Goal: Transaction & Acquisition: Purchase product/service

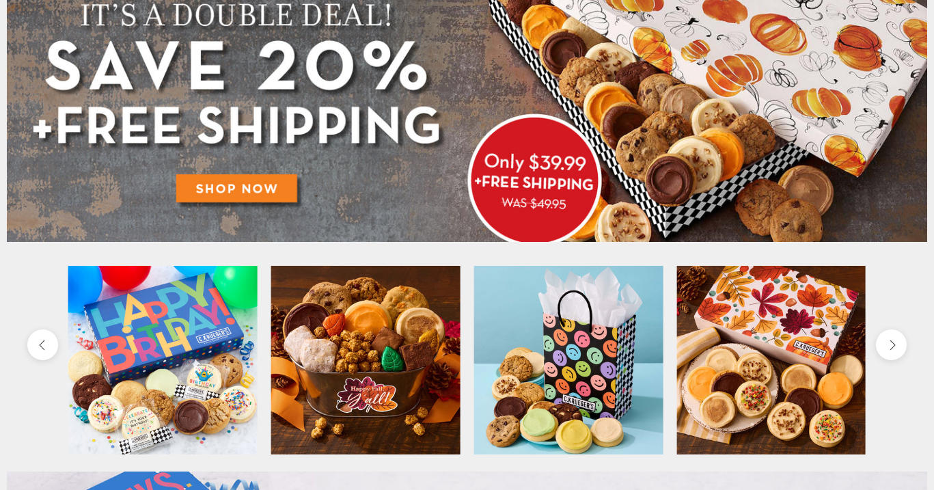
scroll to position [260, 0]
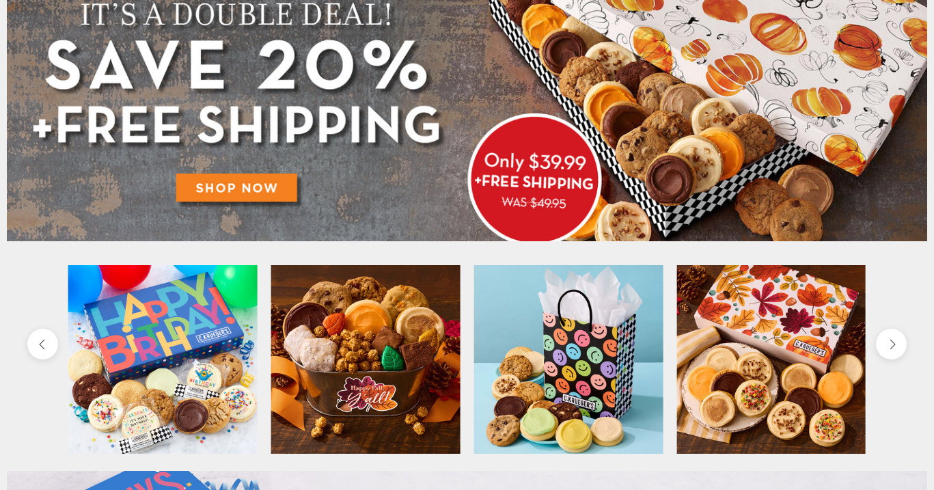
click at [235, 190] on img at bounding box center [467, 68] width 920 height 346
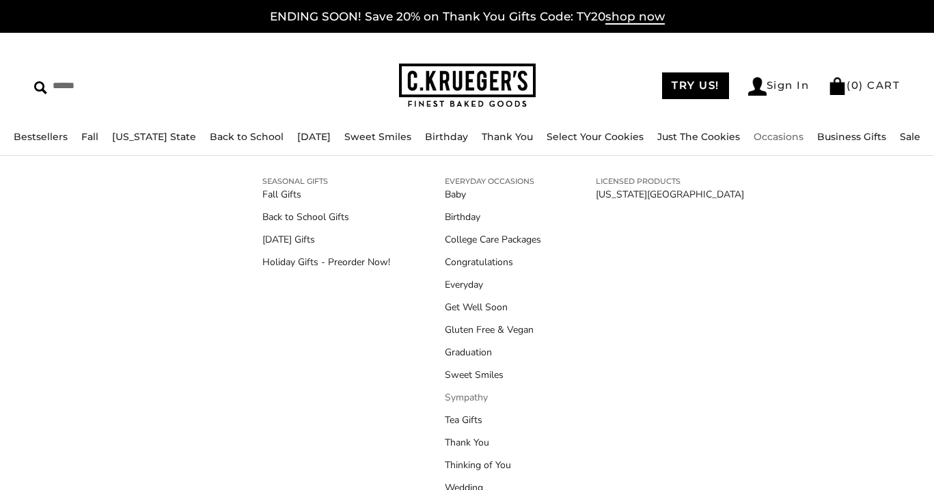
click at [470, 392] on link "Sympathy" at bounding box center [493, 397] width 96 height 14
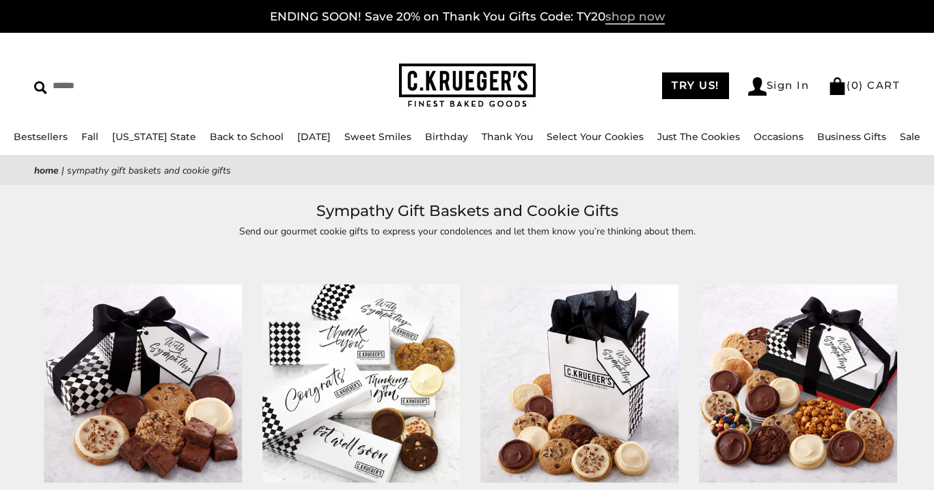
click at [645, 20] on span "shop now" at bounding box center [634, 17] width 59 height 15
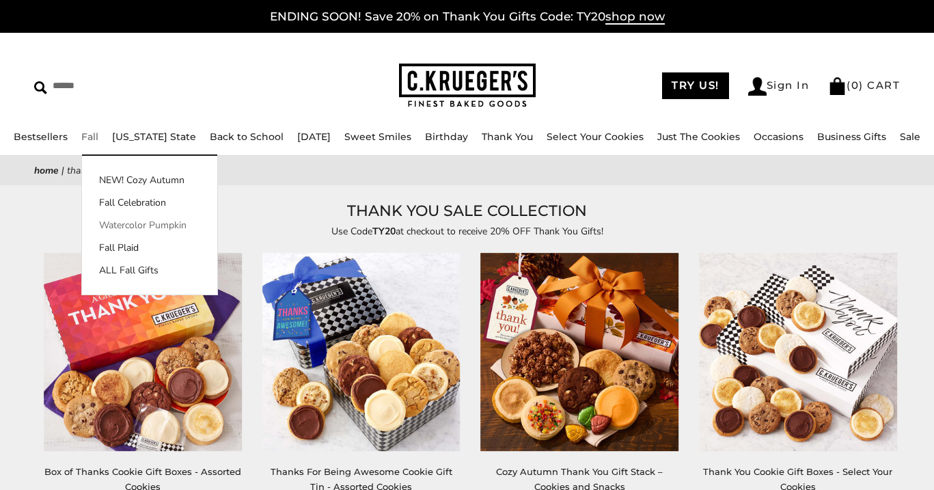
click at [138, 226] on link "Watercolor Pumpkin" at bounding box center [149, 225] width 135 height 14
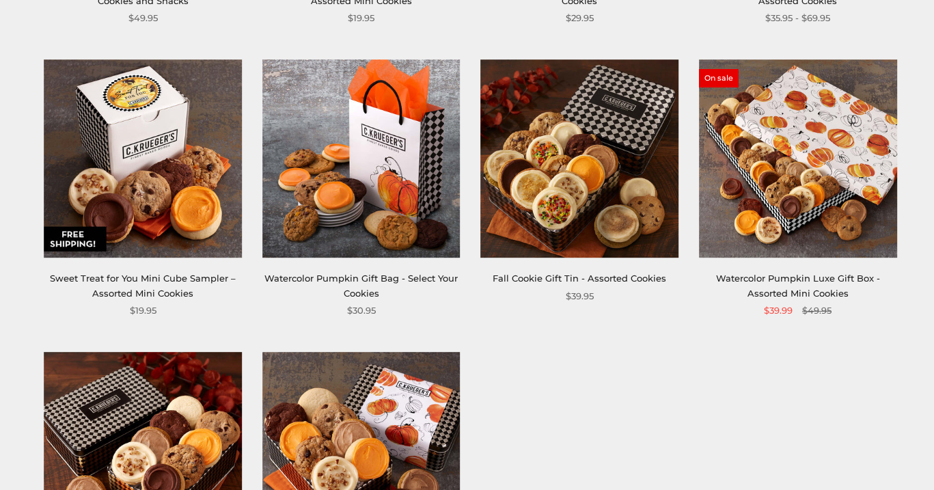
scroll to position [469, 0]
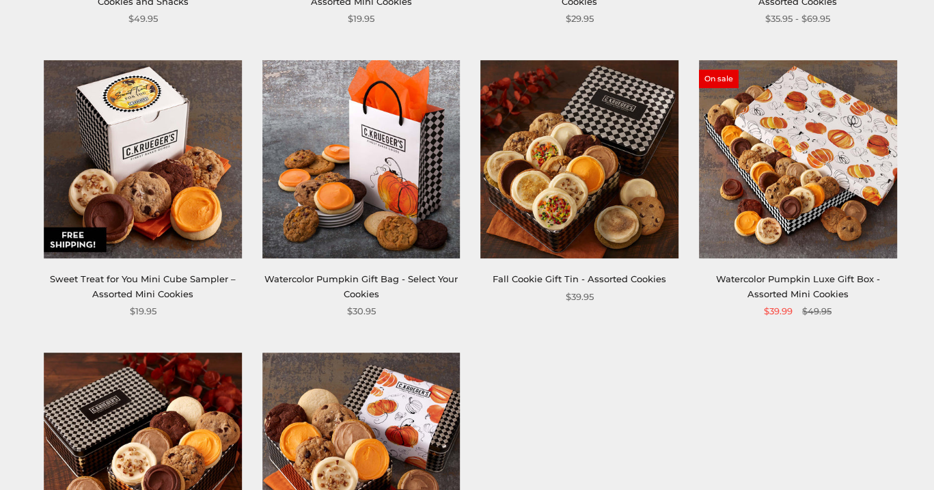
click at [804, 188] on img at bounding box center [798, 159] width 198 height 198
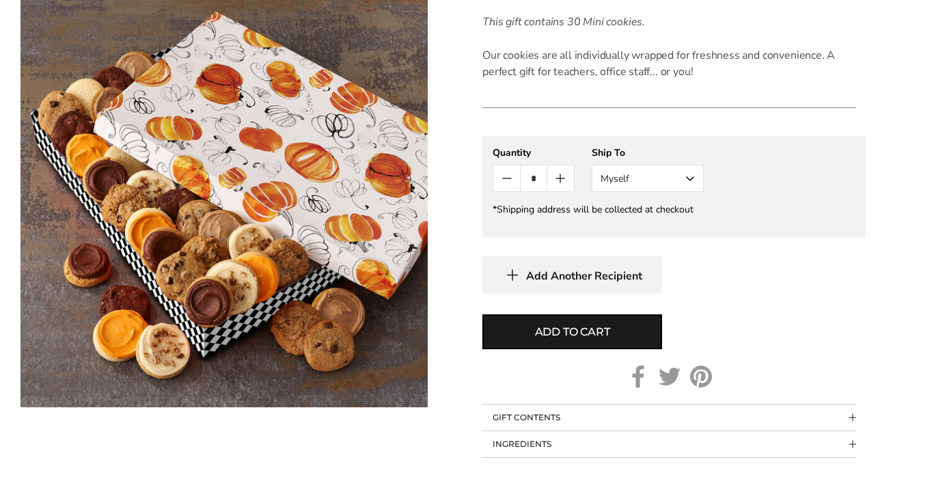
scroll to position [671, 0]
click at [640, 182] on button "Myself" at bounding box center [648, 177] width 112 height 27
click at [650, 233] on button "Other Recipient" at bounding box center [647, 228] width 111 height 25
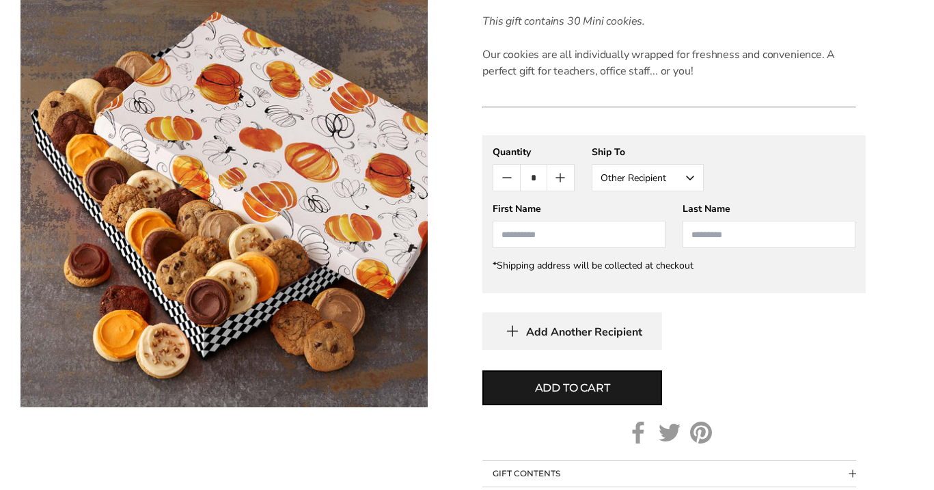
click at [600, 234] on input "First Name" at bounding box center [578, 234] width 173 height 27
type input "******"
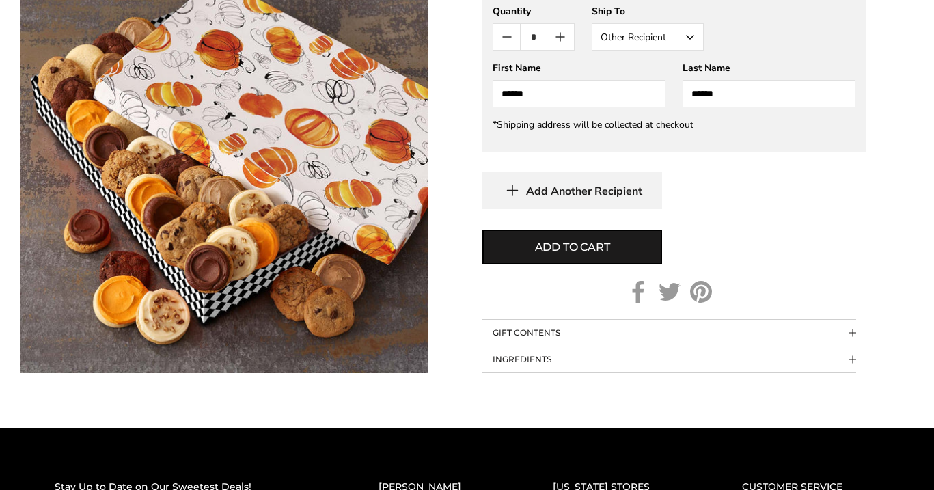
scroll to position [818, 0]
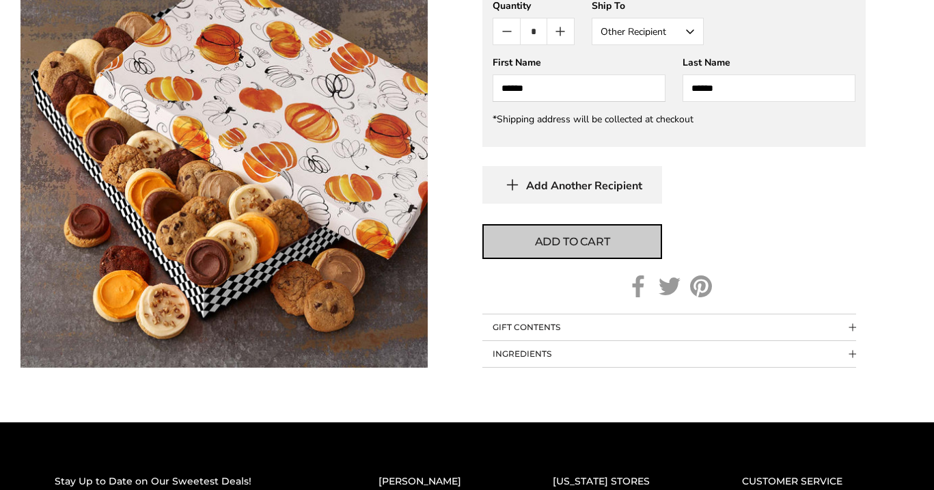
type input "******"
click at [574, 242] on span "Add to cart" at bounding box center [572, 242] width 75 height 16
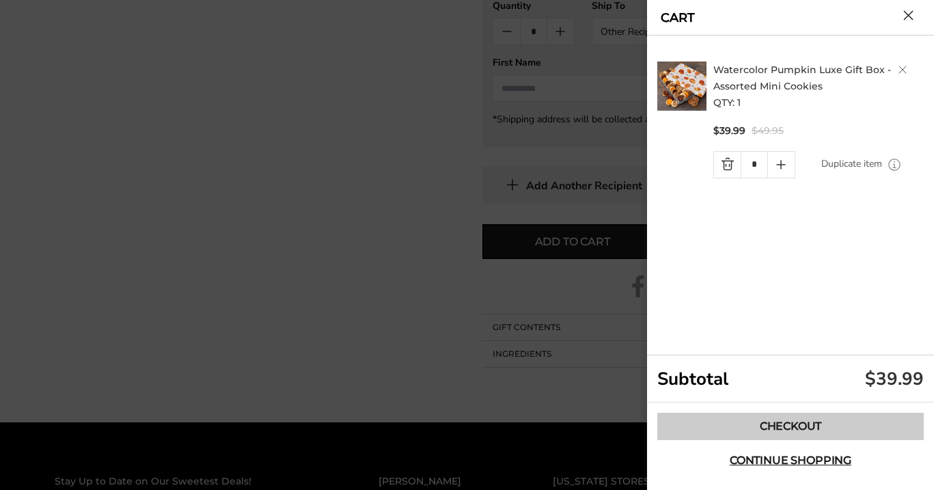
click at [803, 423] on link "Checkout" at bounding box center [790, 426] width 266 height 27
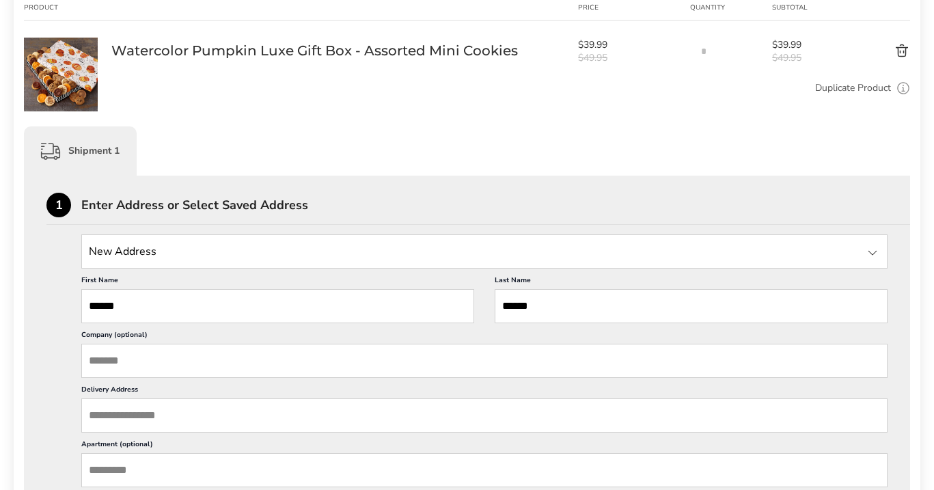
scroll to position [224, 0]
click at [285, 414] on input "Delivery Address" at bounding box center [484, 415] width 806 height 34
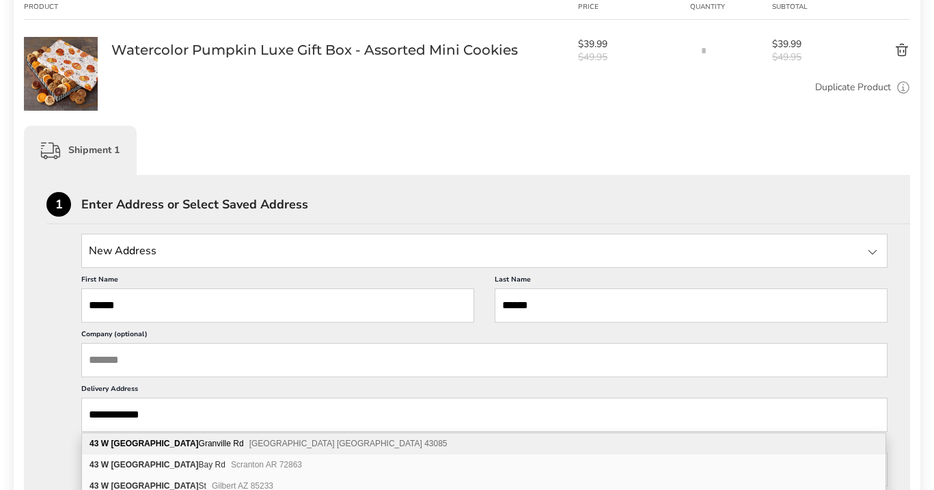
click at [249, 439] on span "[GEOGRAPHIC_DATA] [GEOGRAPHIC_DATA] 43085" at bounding box center [348, 444] width 198 height 10
type input "**********"
type input "********"
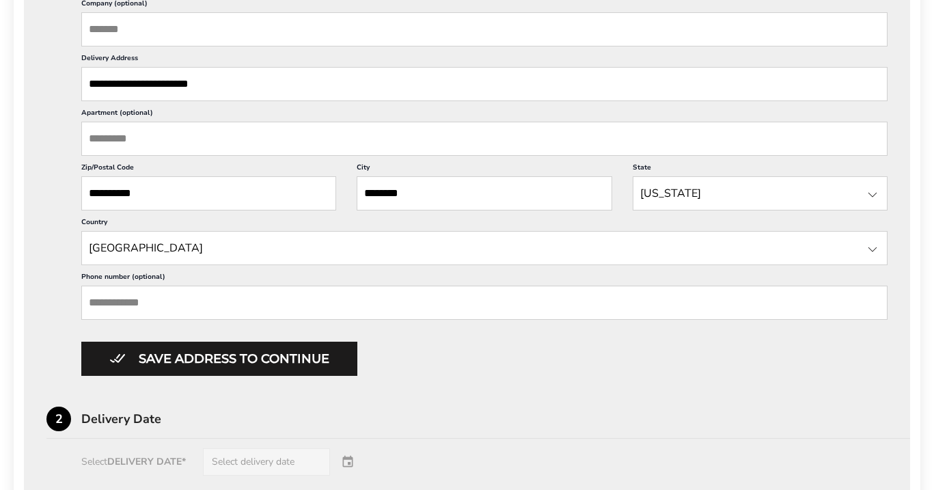
scroll to position [556, 0]
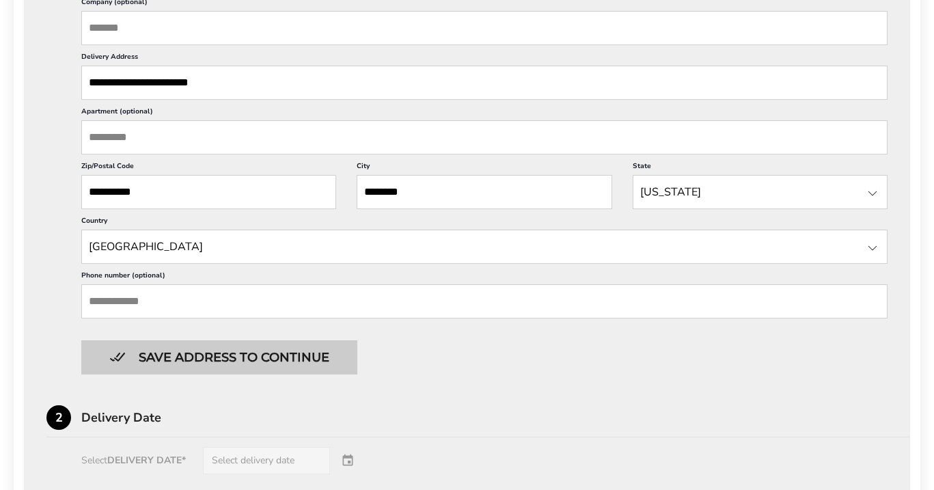
click at [296, 364] on button "Save address to continue" at bounding box center [219, 357] width 276 height 34
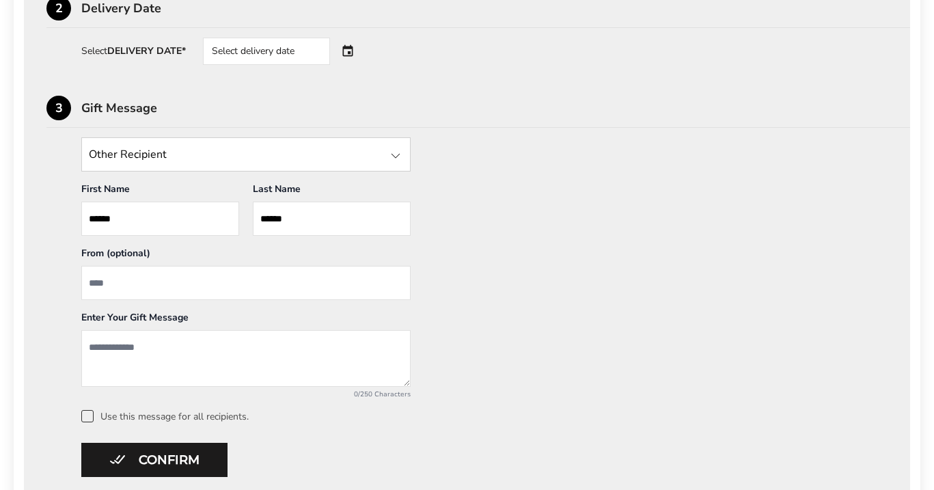
click at [270, 287] on input "From" at bounding box center [245, 283] width 329 height 34
type input "**********"
click at [214, 372] on textarea "Add a message" at bounding box center [245, 358] width 329 height 57
type textarea "*"
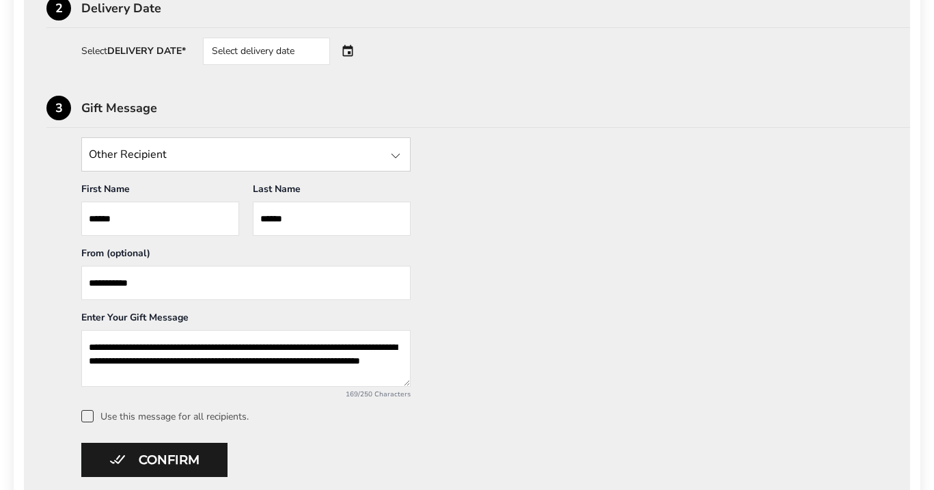
click at [294, 358] on textarea "**********" at bounding box center [245, 358] width 329 height 57
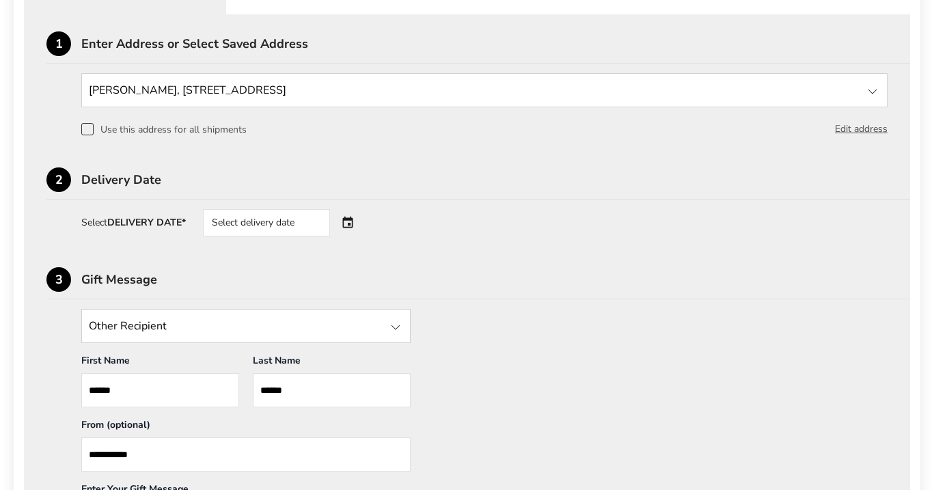
scroll to position [386, 0]
type textarea "**********"
click at [302, 214] on div "Select delivery date" at bounding box center [266, 221] width 127 height 27
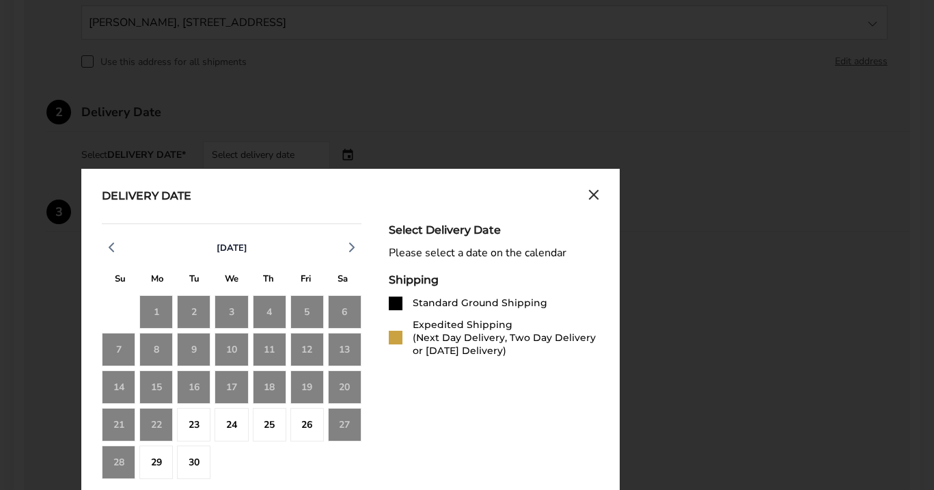
scroll to position [457, 0]
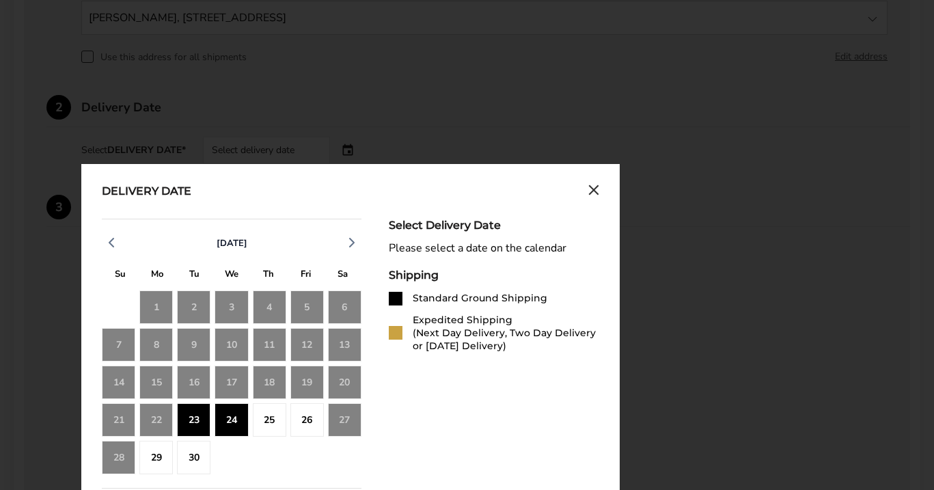
click at [195, 421] on div "23" at bounding box center [193, 419] width 33 height 33
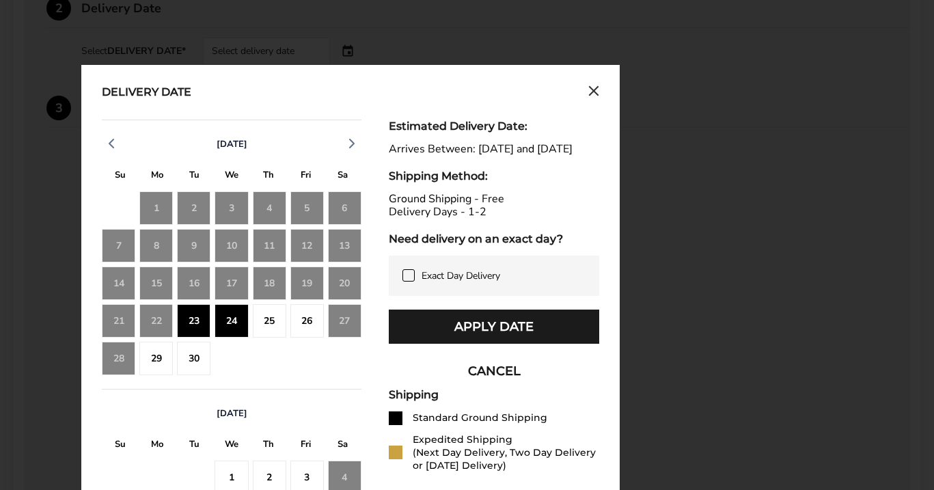
scroll to position [558, 0]
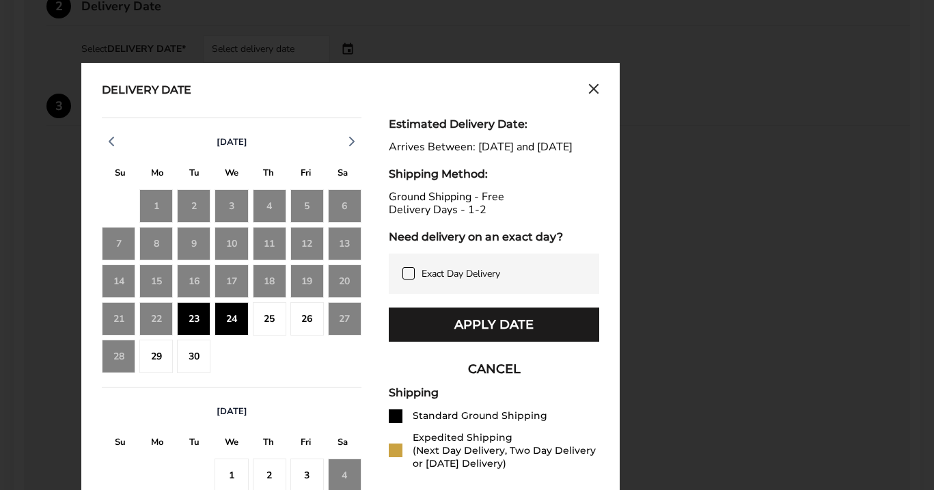
click at [352, 288] on div "20" at bounding box center [344, 280] width 33 height 33
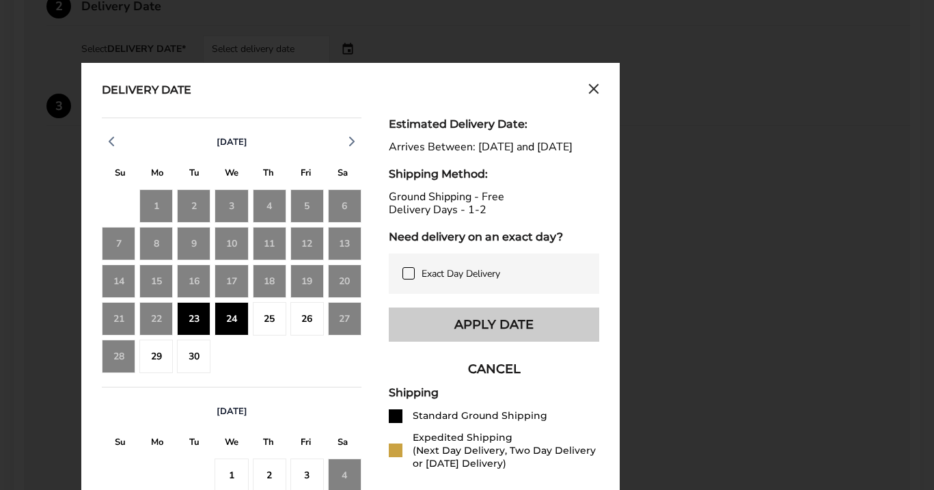
click at [445, 342] on button "Apply Date" at bounding box center [494, 324] width 210 height 34
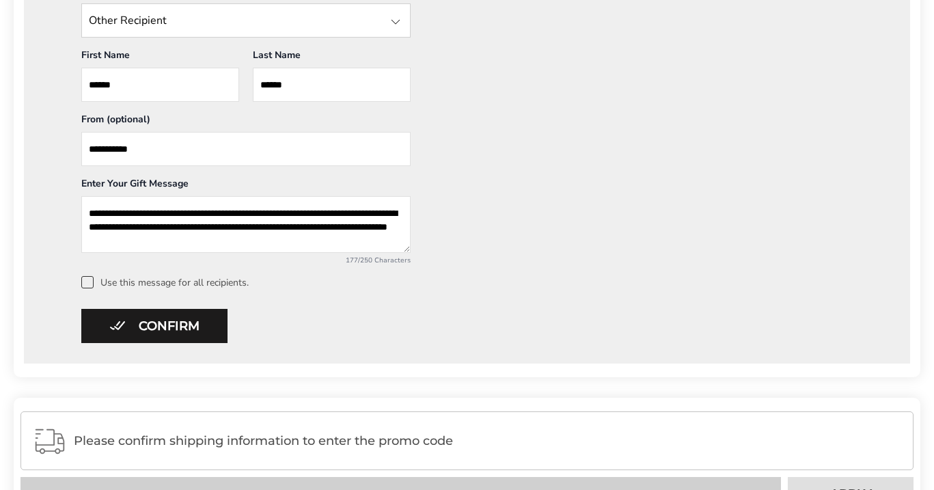
scroll to position [699, 0]
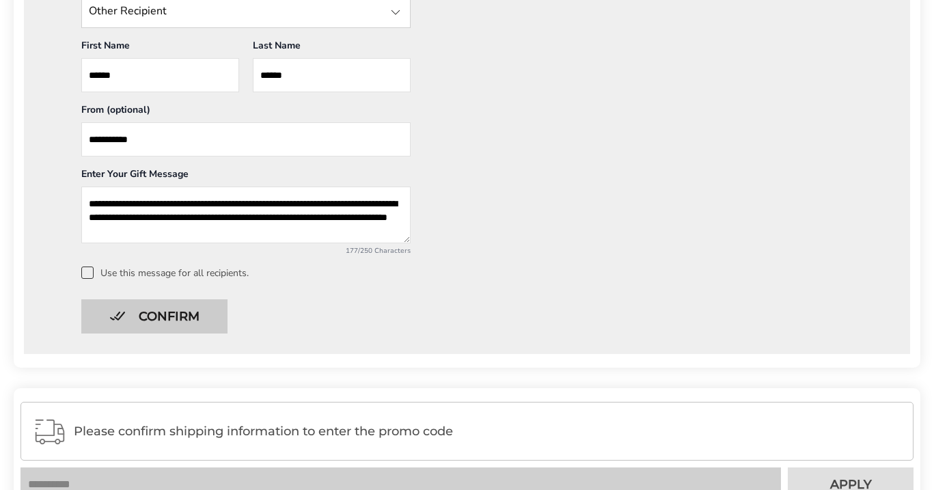
click at [189, 312] on button "Confirm" at bounding box center [154, 316] width 146 height 34
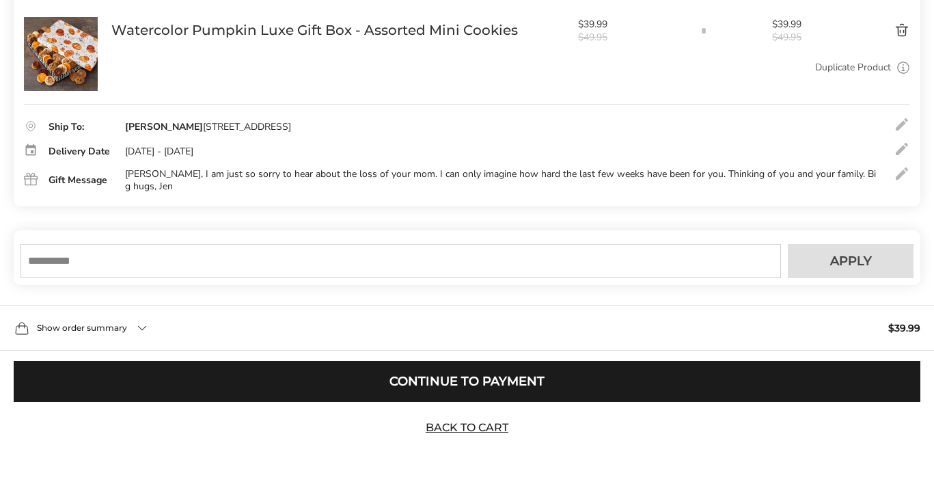
scroll to position [244, 0]
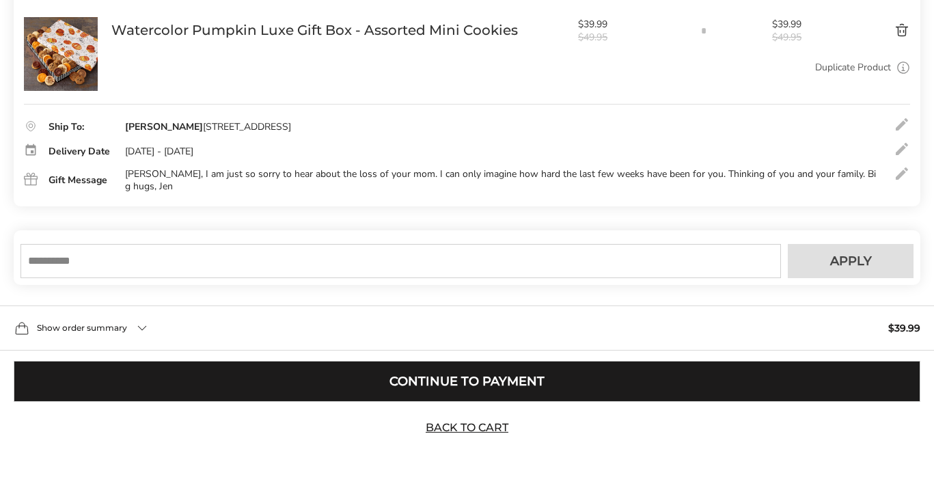
click at [210, 378] on button "Continue to Payment" at bounding box center [467, 381] width 906 height 41
